Goal: Navigation & Orientation: Find specific page/section

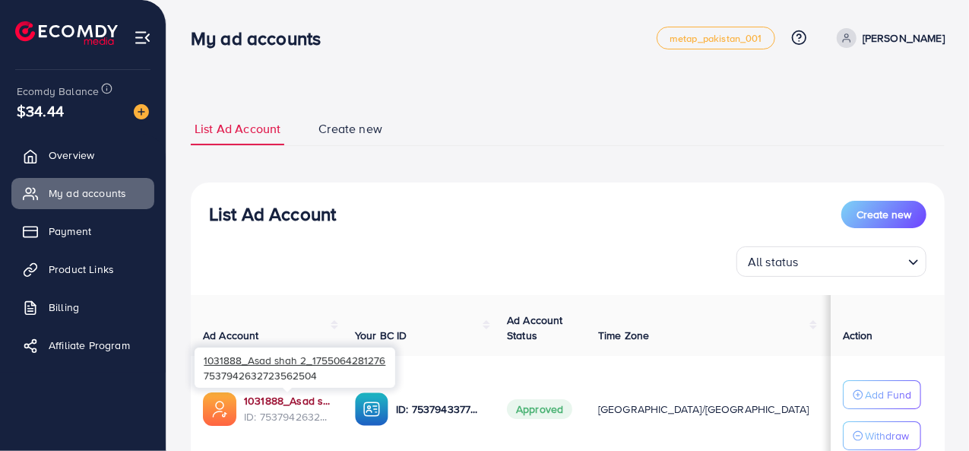
click at [274, 397] on link "1031888_Asad shah 2_1755064281276" at bounding box center [287, 400] width 87 height 15
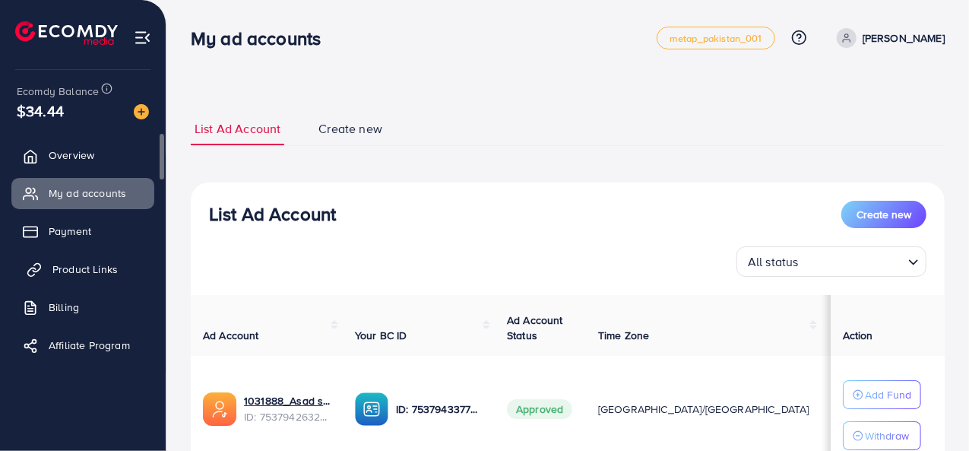
click at [112, 283] on link "Product Links" at bounding box center [82, 269] width 143 height 30
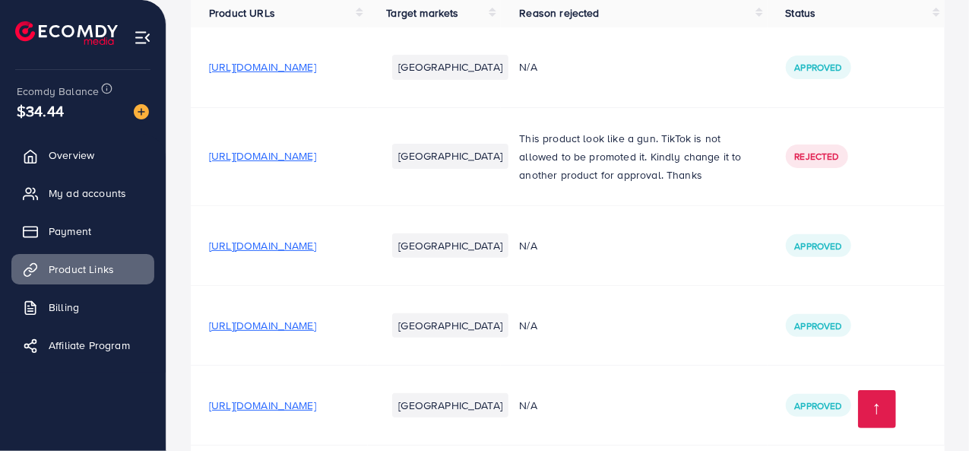
scroll to position [245, 0]
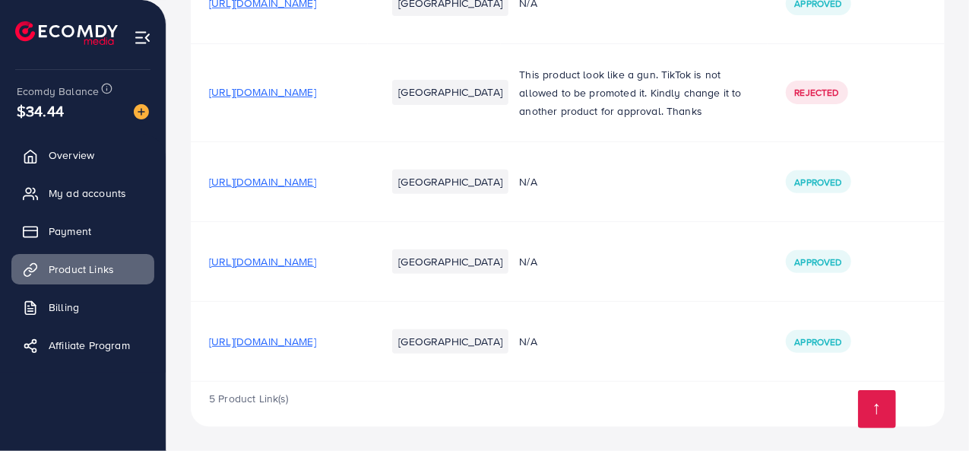
click at [316, 335] on span "[URL][DOMAIN_NAME]" at bounding box center [262, 341] width 107 height 15
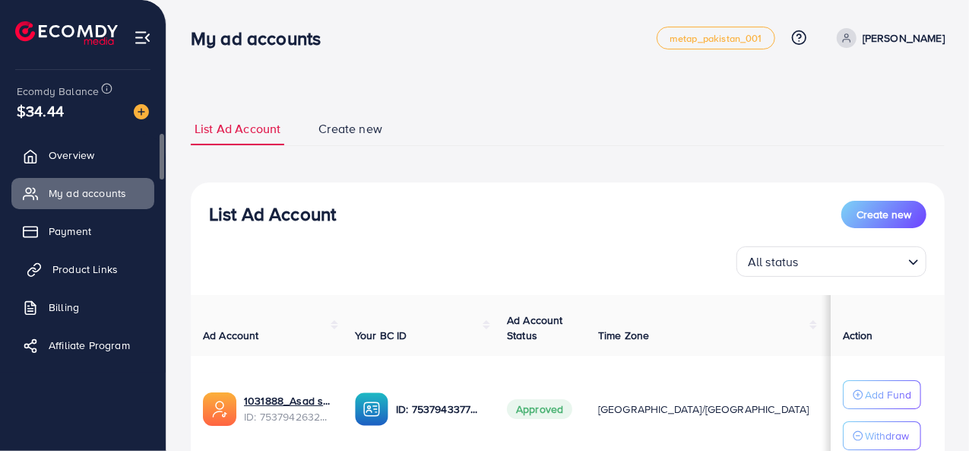
click at [94, 271] on span "Product Links" at bounding box center [84, 268] width 65 height 15
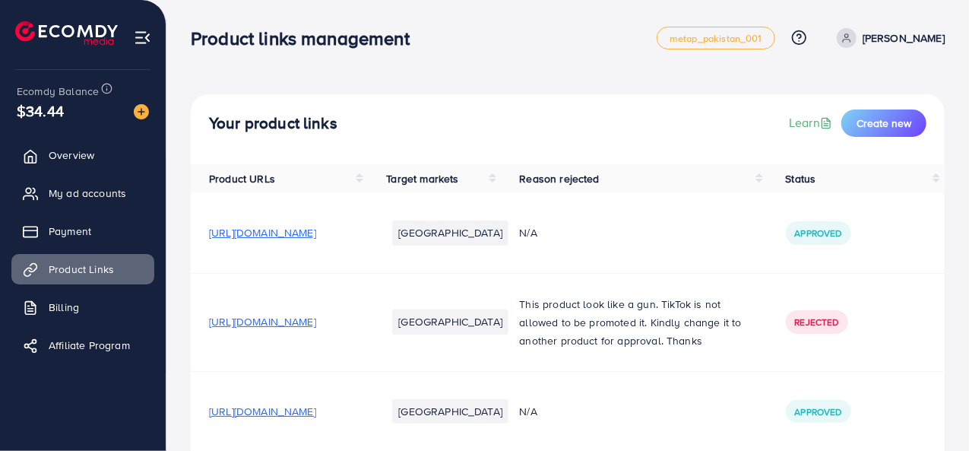
scroll to position [245, 0]
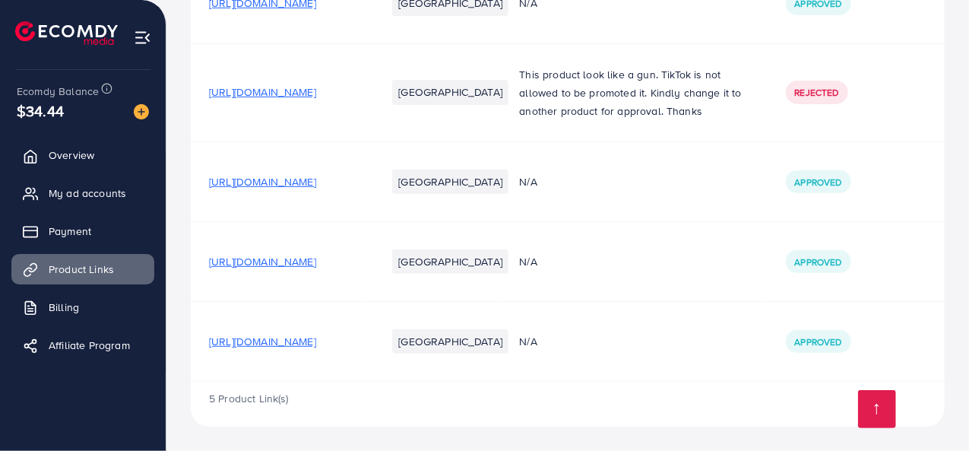
click at [227, 351] on td "[URL][DOMAIN_NAME]" at bounding box center [279, 342] width 177 height 80
click at [222, 337] on span "[URL][DOMAIN_NAME]" at bounding box center [262, 341] width 107 height 15
click at [89, 200] on span "My ad accounts" at bounding box center [91, 192] width 78 height 15
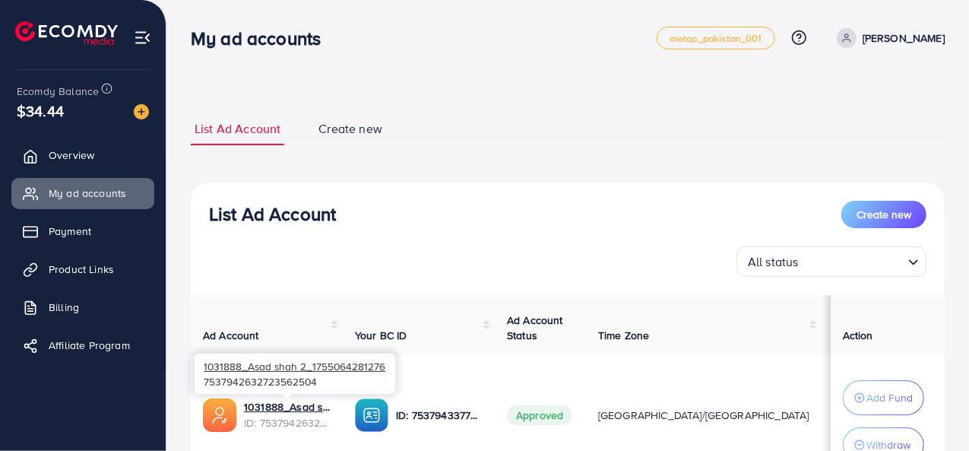
click at [280, 415] on span "ID: 7537942632723562504" at bounding box center [287, 422] width 87 height 15
click at [287, 408] on link "1031888_Asad shah 2_1755064281276" at bounding box center [287, 406] width 87 height 15
